Goal: Task Accomplishment & Management: Manage account settings

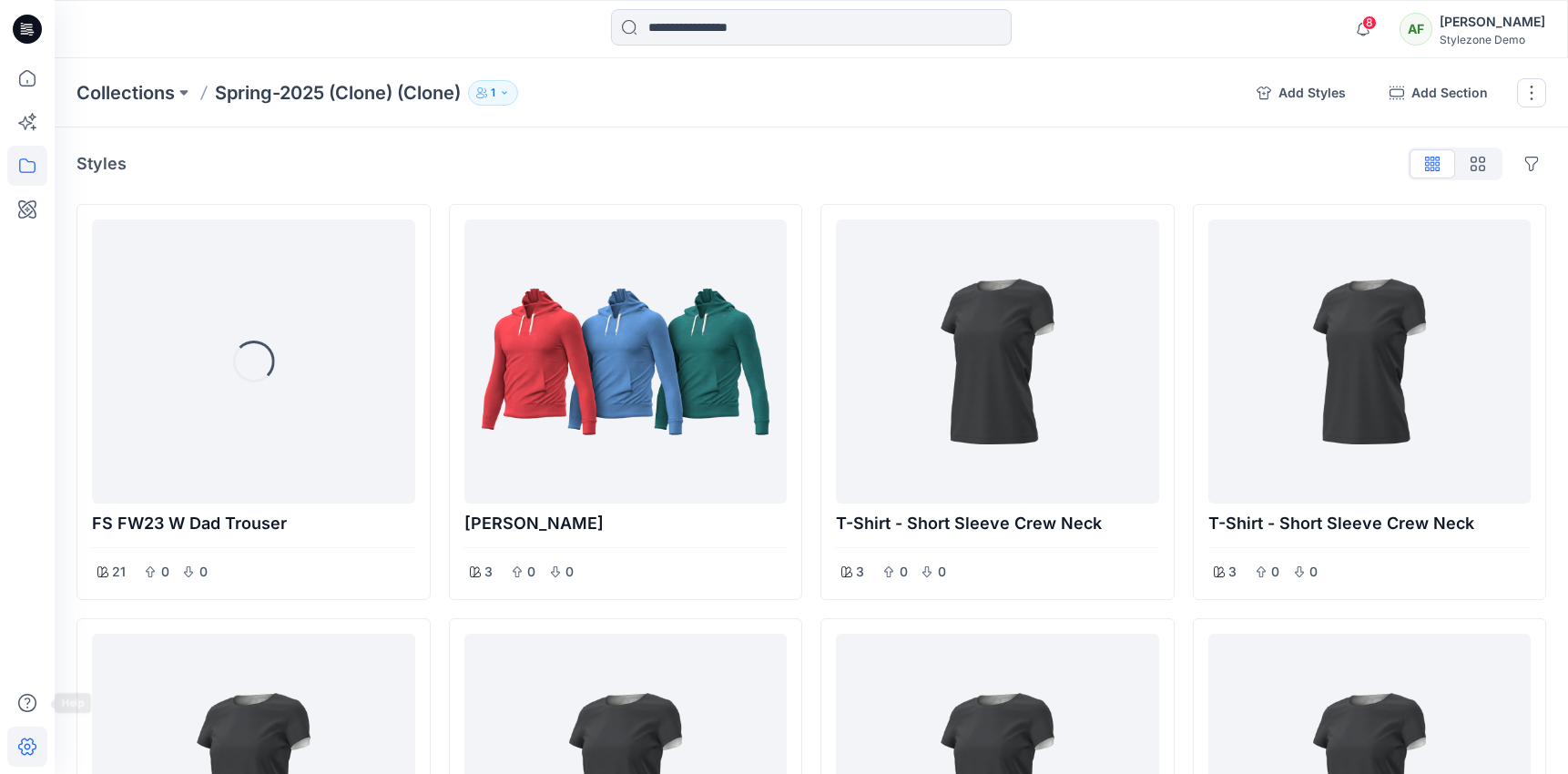
click at [33, 757] on icon at bounding box center [27, 747] width 40 height 40
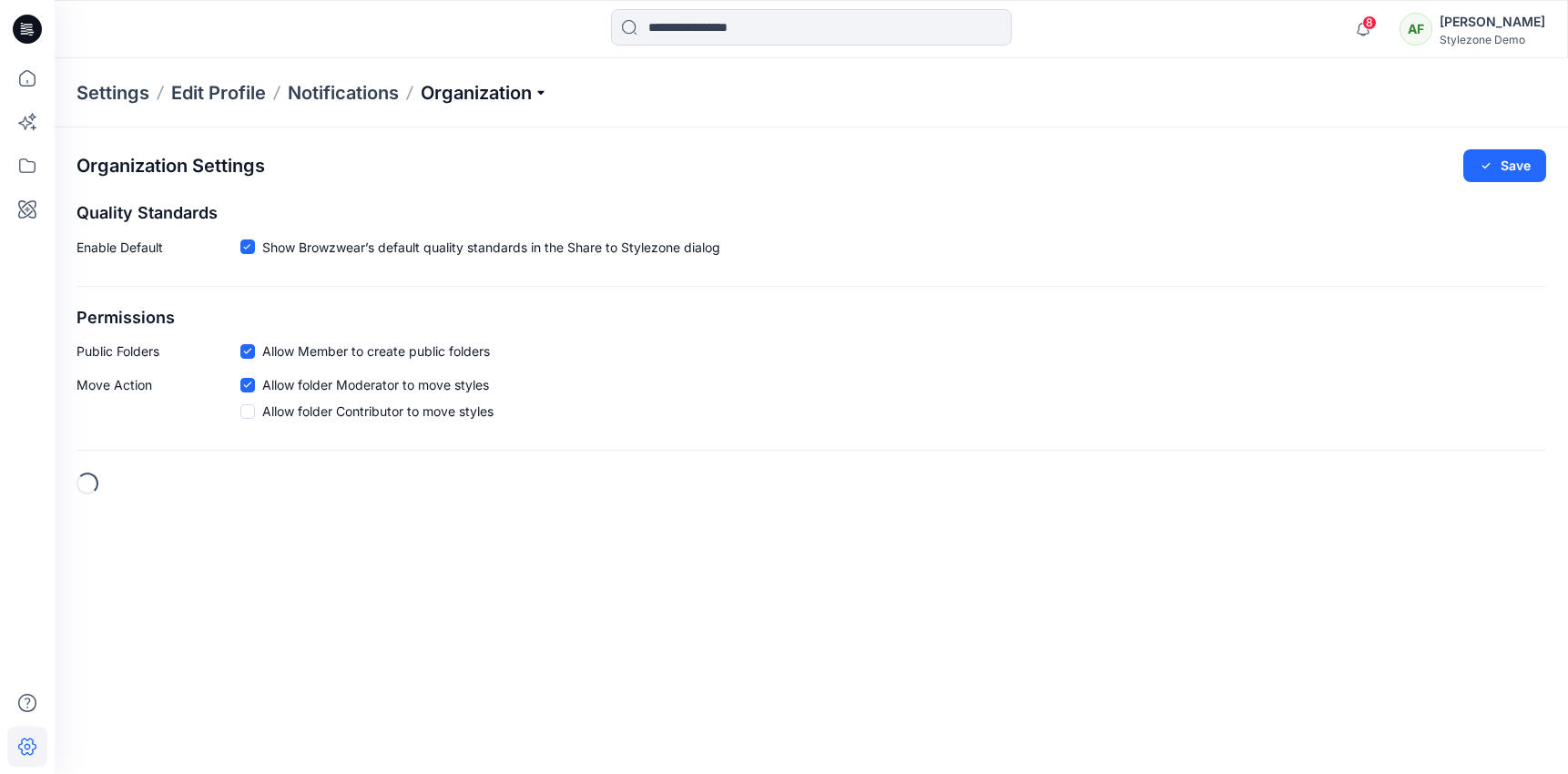
click at [531, 93] on p "Organization" at bounding box center [484, 93] width 127 height 25
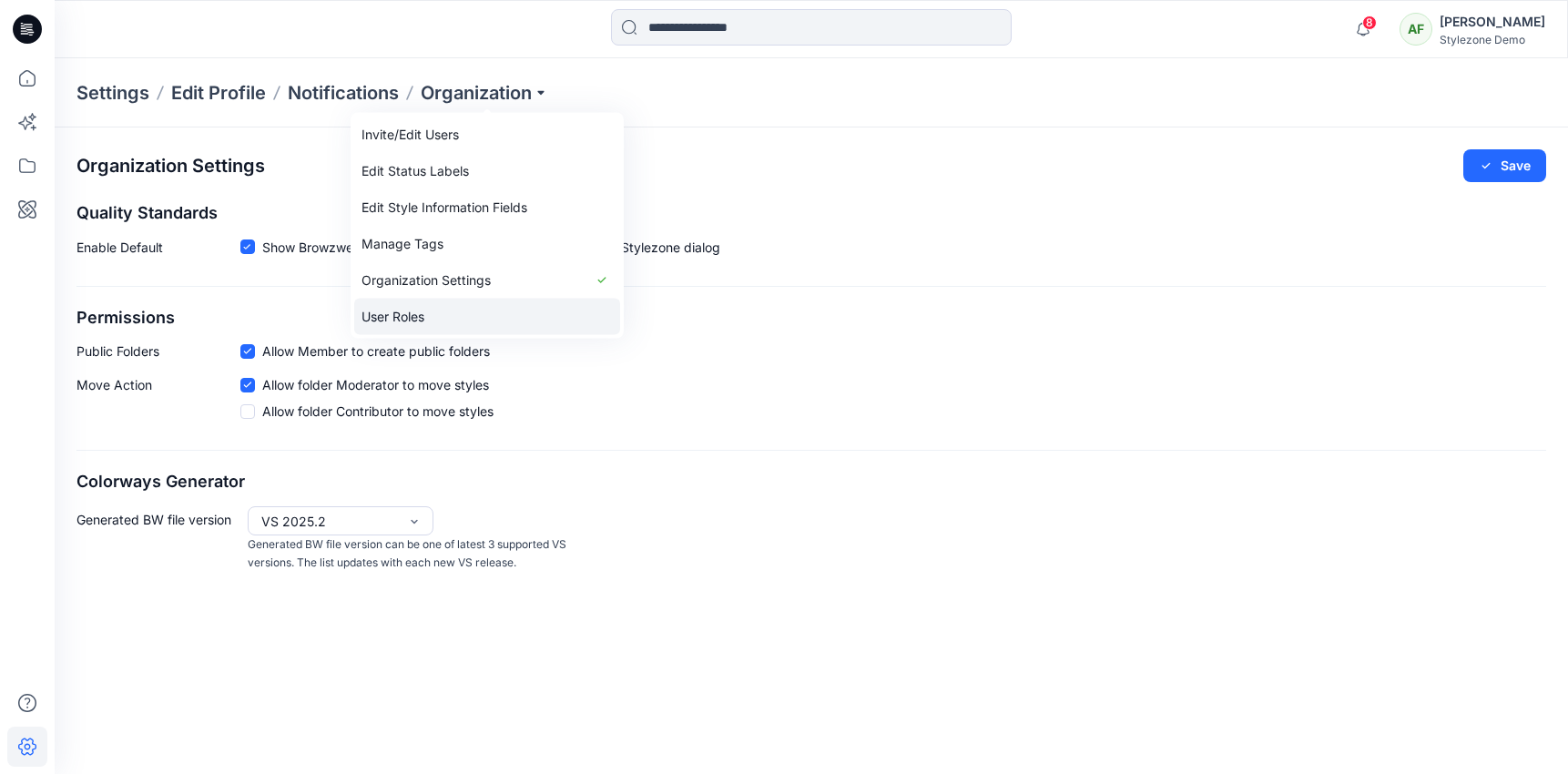
click at [481, 313] on link "User Roles" at bounding box center [487, 317] width 266 height 36
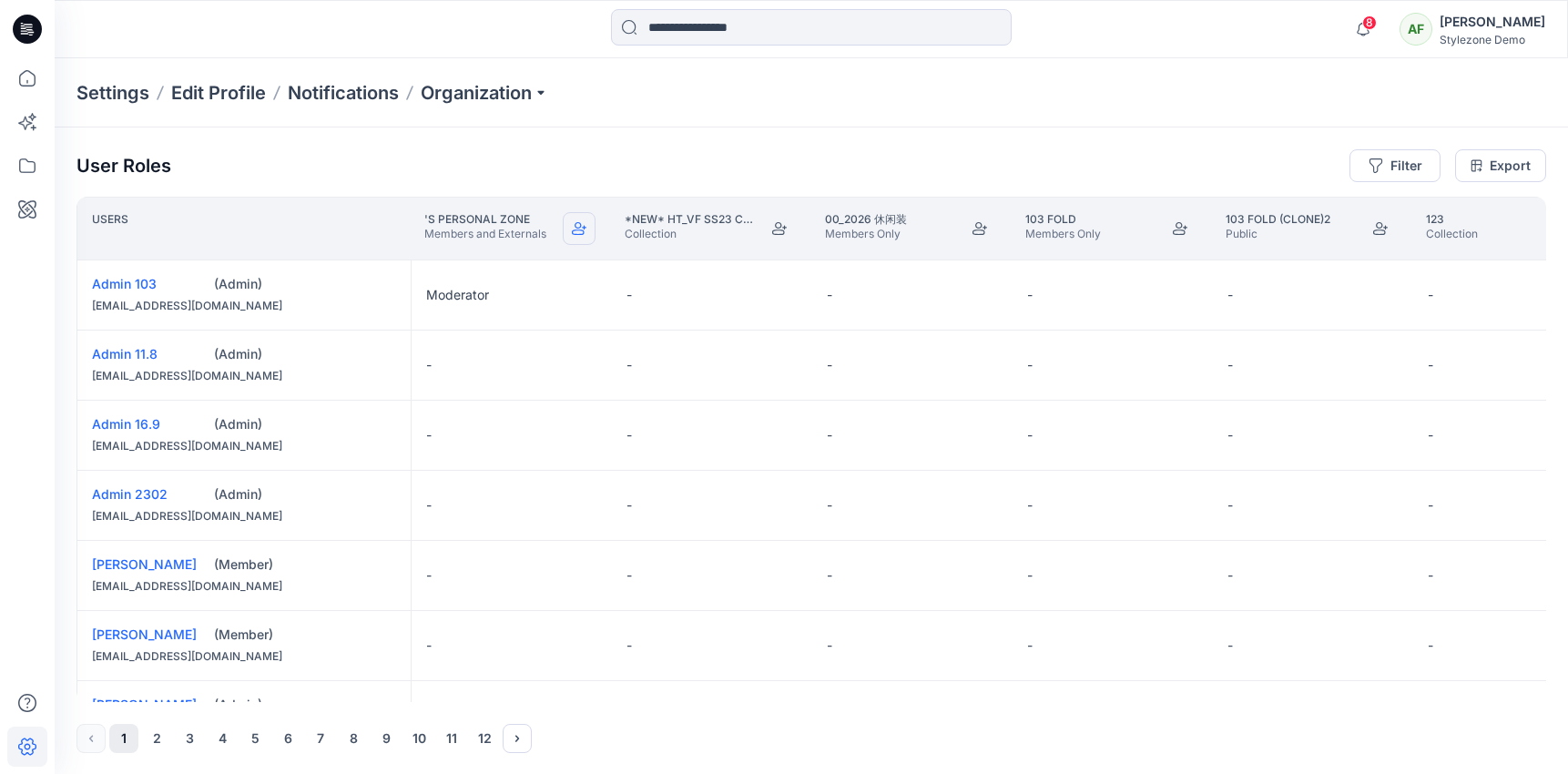
click at [578, 229] on icon "Join" at bounding box center [579, 229] width 15 height 15
click at [782, 366] on button "Edit Role" at bounding box center [781, 365] width 33 height 33
click at [615, 173] on div "User Roles Filter Export" at bounding box center [811, 166] width 1470 height 33
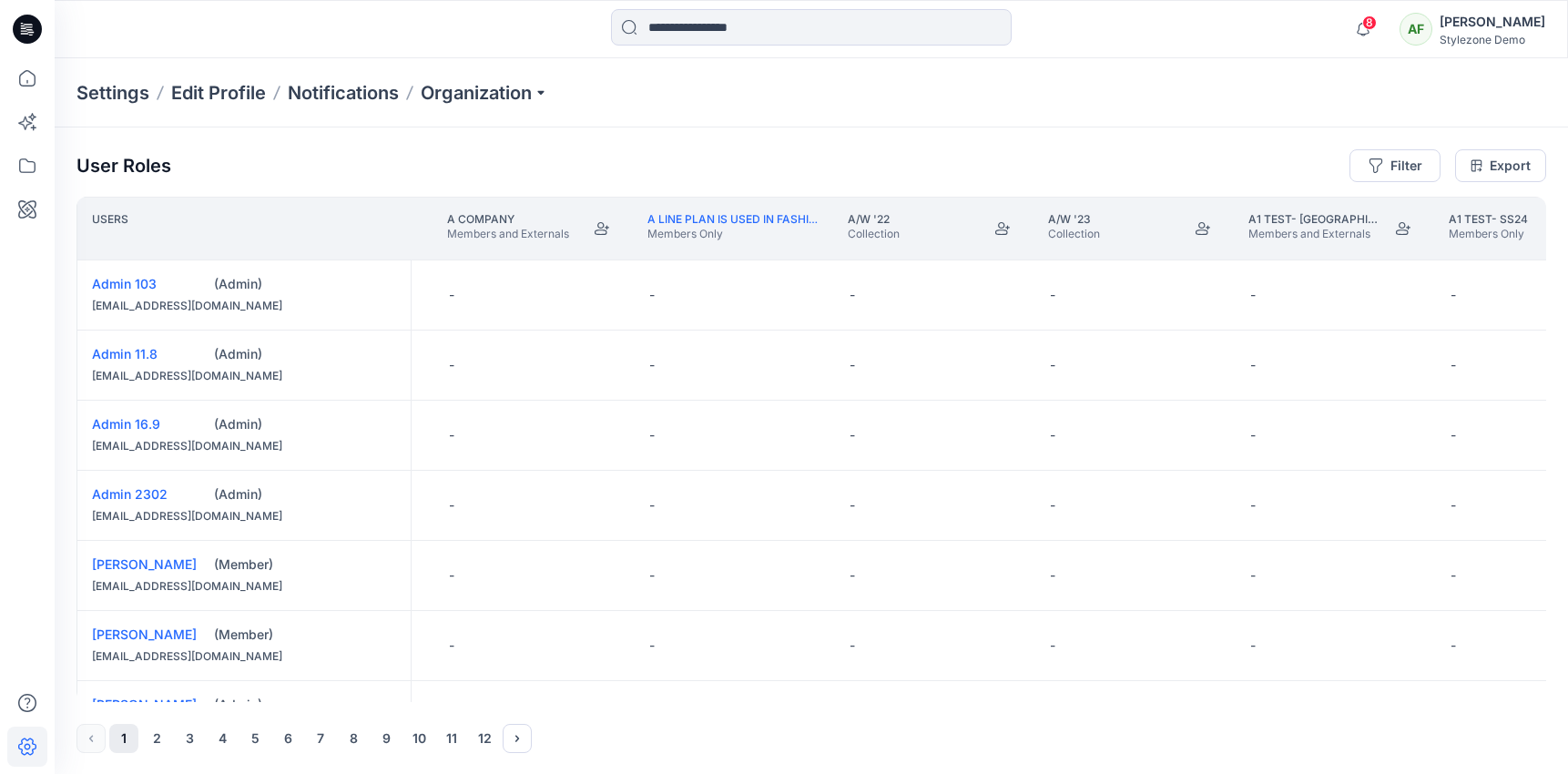
scroll to position [0, 7196]
click at [252, 745] on button "5" at bounding box center [255, 738] width 29 height 29
